Goal: Information Seeking & Learning: Understand process/instructions

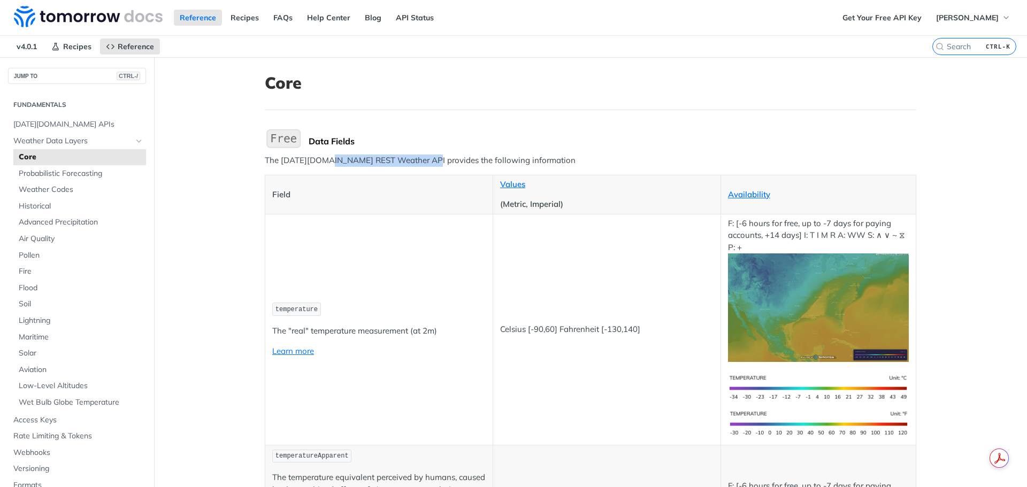
drag, startPoint x: 323, startPoint y: 158, endPoint x: 418, endPoint y: 165, distance: 95.5
click at [418, 165] on p "The [DATE][DOMAIN_NAME] REST Weather API provides the following information" at bounding box center [591, 161] width 652 height 12
drag, startPoint x: 275, startPoint y: 163, endPoint x: 308, endPoint y: 163, distance: 33.2
click at [308, 163] on p "The [DATE][DOMAIN_NAME] REST Weather API provides the following information" at bounding box center [591, 161] width 652 height 12
click at [52, 124] on span "[DATE][DOMAIN_NAME] APIs" at bounding box center [78, 124] width 130 height 11
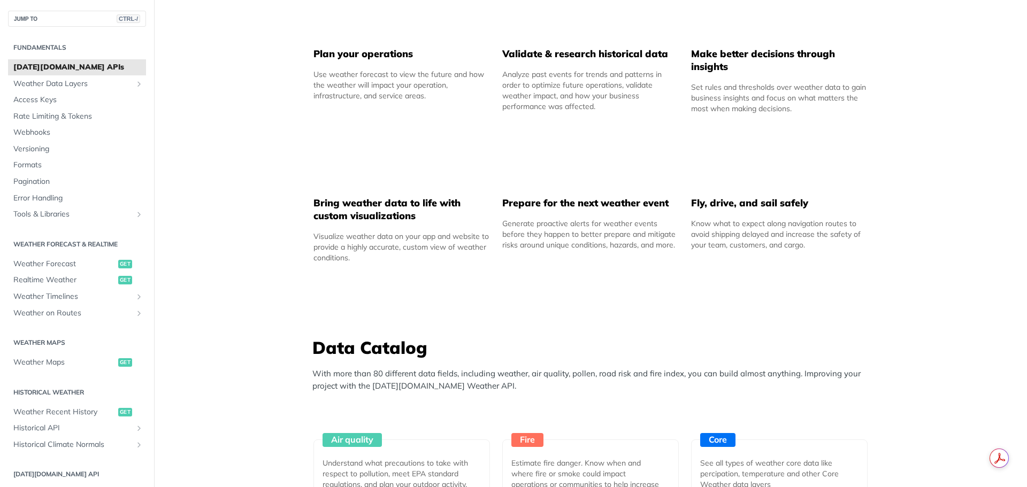
scroll to position [589, 0]
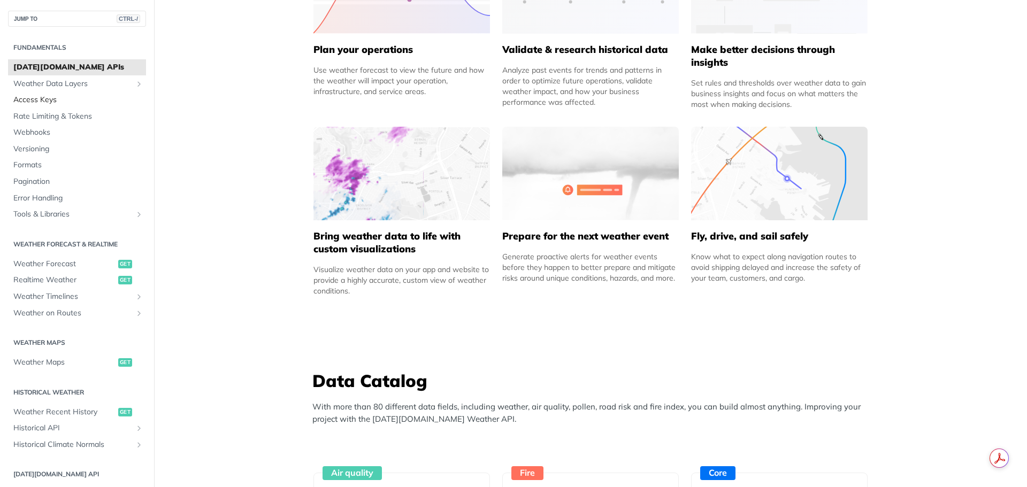
click at [42, 102] on span "Access Keys" at bounding box center [78, 100] width 130 height 11
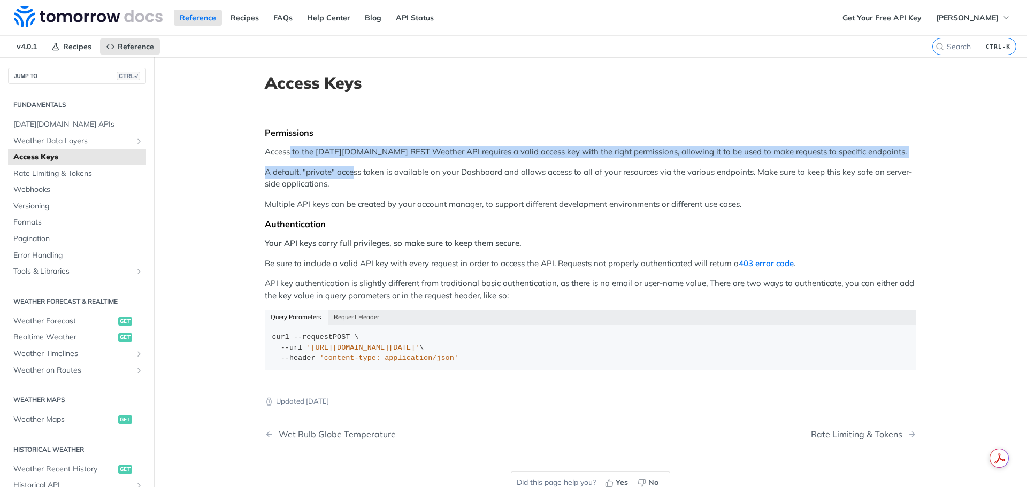
drag, startPoint x: 286, startPoint y: 156, endPoint x: 351, endPoint y: 169, distance: 66.1
click at [351, 169] on div "Permissions Access to the [DATE][DOMAIN_NAME] REST Weather API requires a valid…" at bounding box center [591, 252] width 652 height 251
click at [887, 18] on link "Get Your Free API Key" at bounding box center [882, 18] width 91 height 16
